Goal: Find specific page/section: Find specific page/section

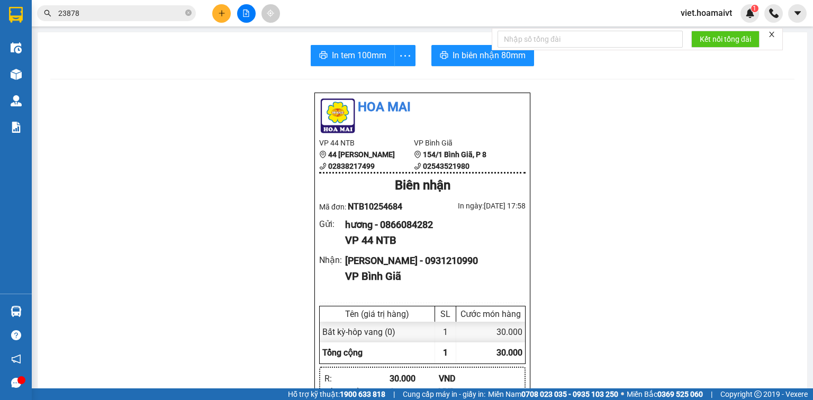
click at [770, 34] on icon "close" at bounding box center [771, 34] width 7 height 7
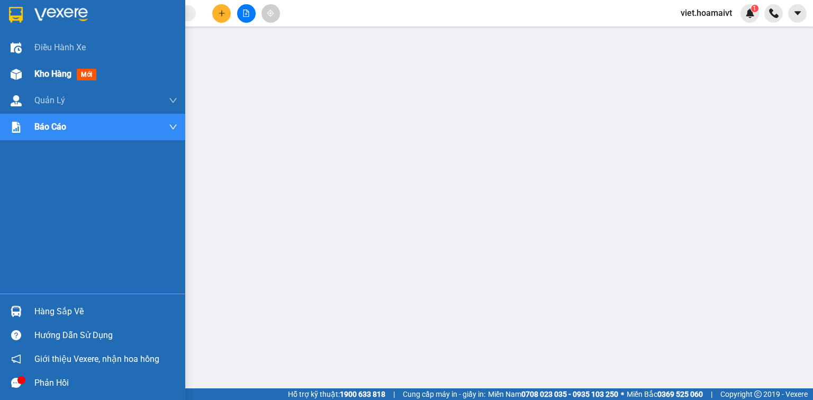
click at [17, 72] on img at bounding box center [16, 74] width 11 height 11
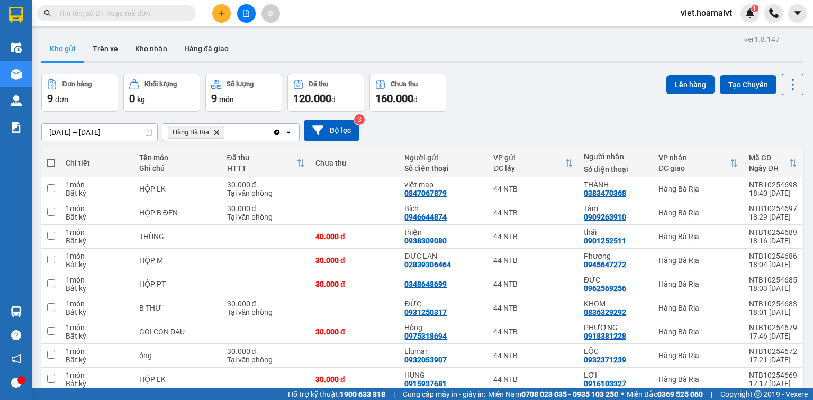
click at [215, 131] on icon "Delete" at bounding box center [216, 132] width 6 height 6
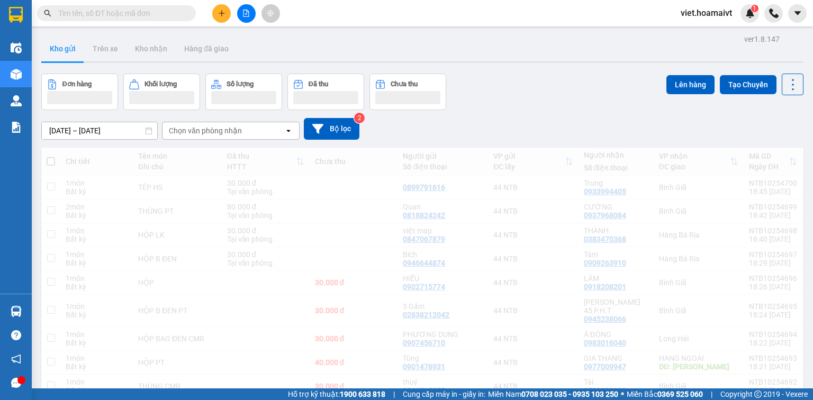
click at [223, 130] on div "Chọn văn phòng nhận" at bounding box center [205, 130] width 73 height 11
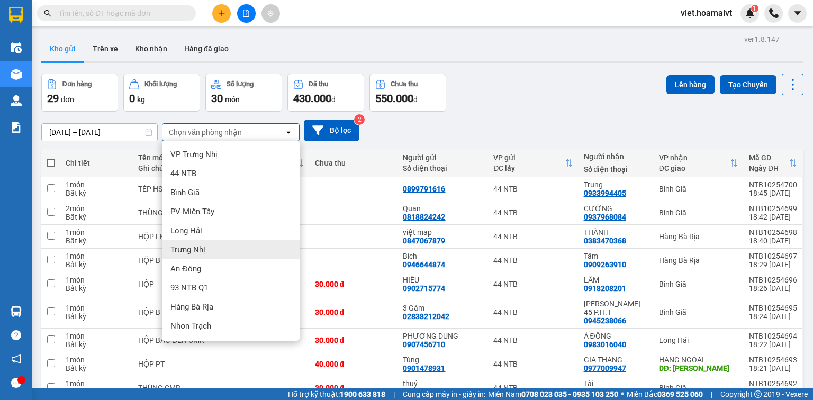
scroll to position [56, 0]
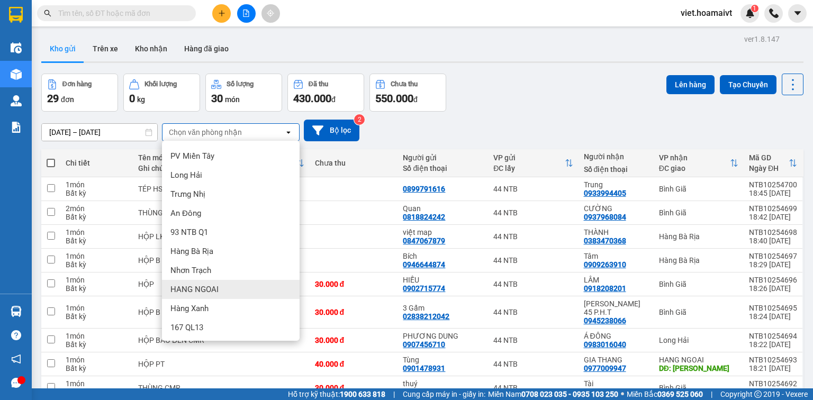
click at [249, 289] on div "HANG NGOAI" at bounding box center [231, 289] width 138 height 19
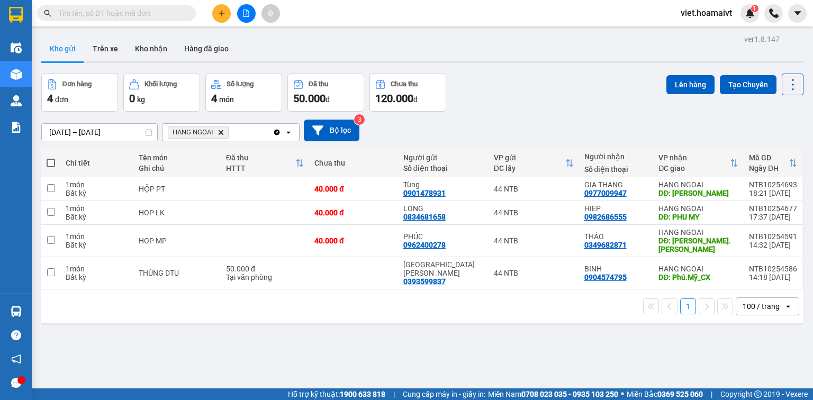
click at [220, 133] on icon "Delete" at bounding box center [220, 132] width 6 height 6
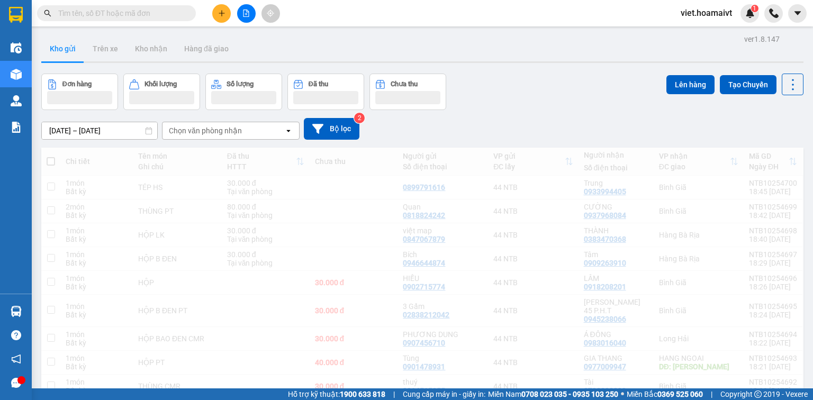
click at [220, 133] on div "Chọn văn phòng nhận" at bounding box center [205, 130] width 73 height 11
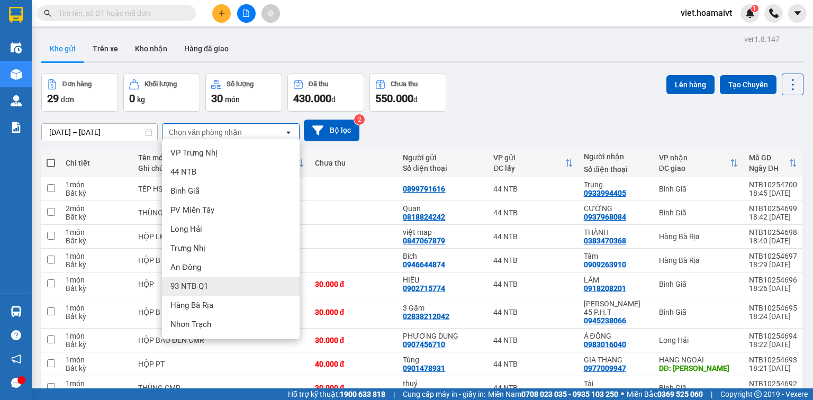
scroll to position [42, 0]
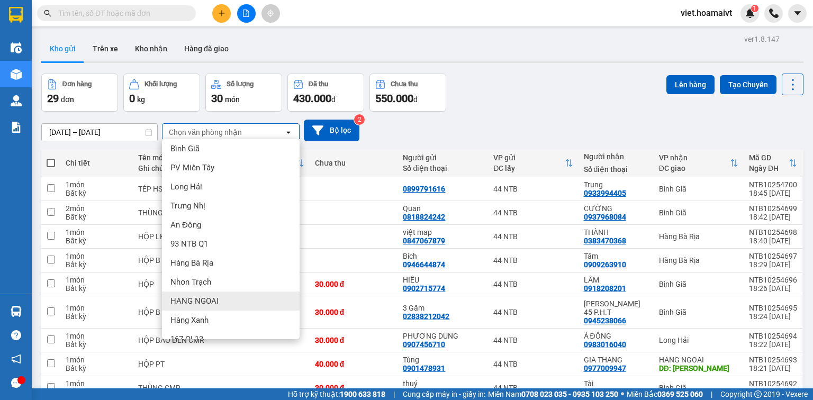
click at [250, 300] on div "HANG NGOAI" at bounding box center [231, 300] width 138 height 19
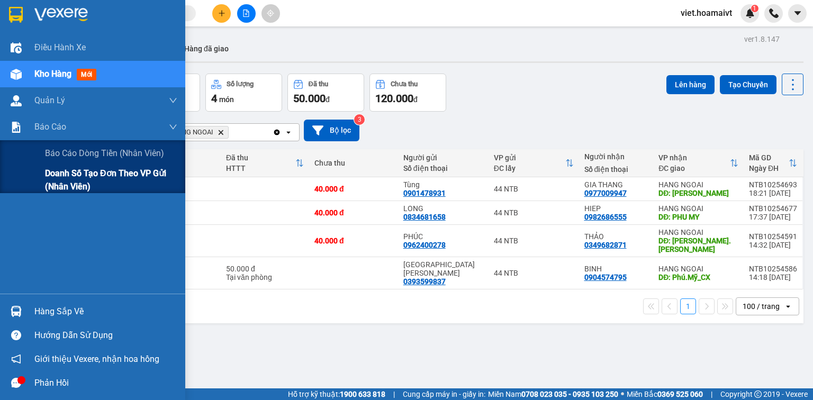
click at [74, 181] on span "Doanh số tạo đơn theo VP gửi (nhân viên)" at bounding box center [111, 180] width 132 height 26
